Goal: Task Accomplishment & Management: Complete application form

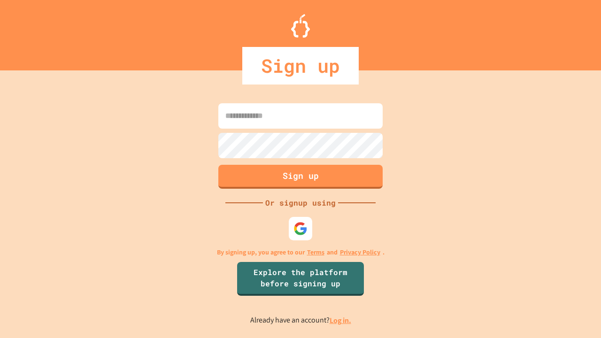
click at [341, 320] on link "Log in." at bounding box center [341, 321] width 22 height 10
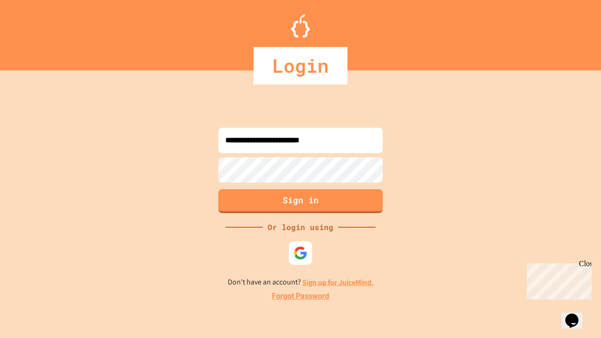
type input "**********"
